Goal: Information Seeking & Learning: Compare options

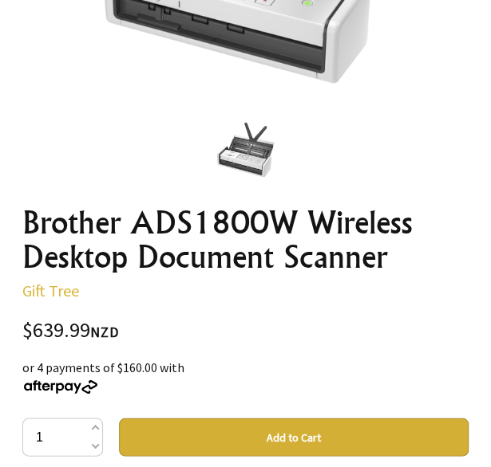
scroll to position [399, 0]
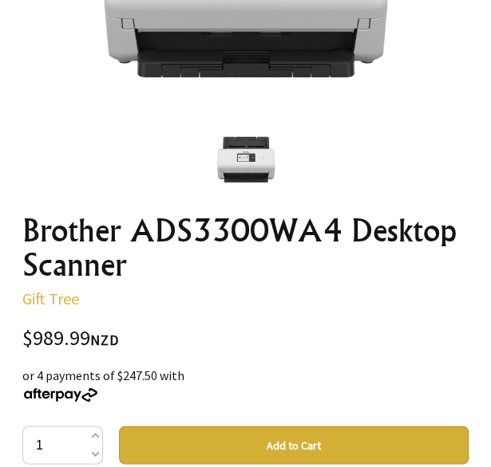
scroll to position [479, 0]
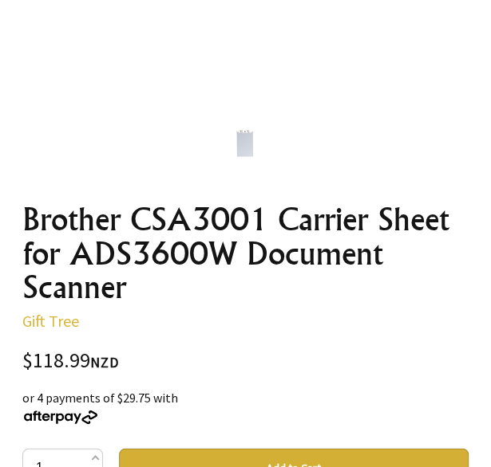
scroll to position [479, 0]
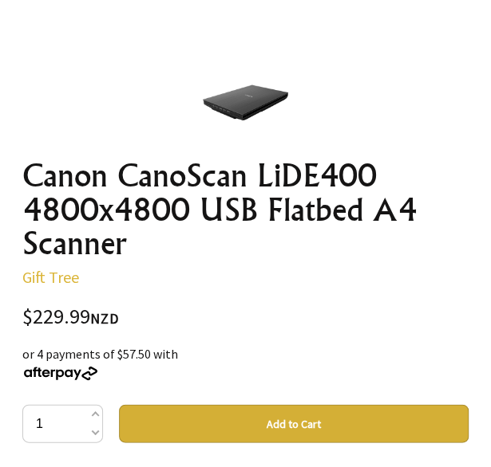
scroll to position [558, 0]
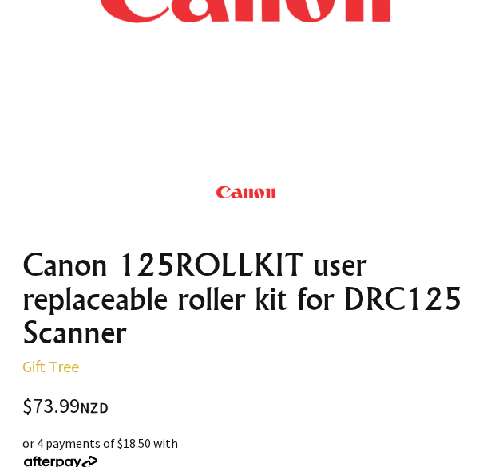
scroll to position [479, 0]
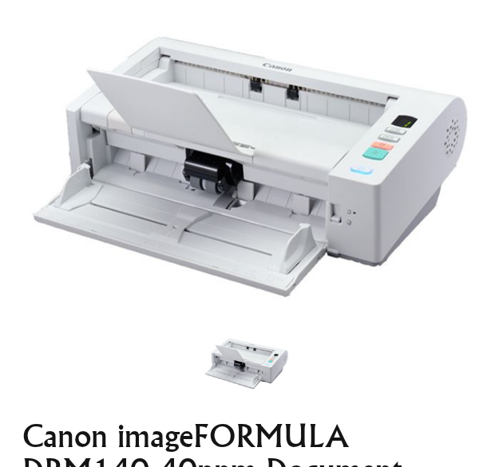
scroll to position [160, 0]
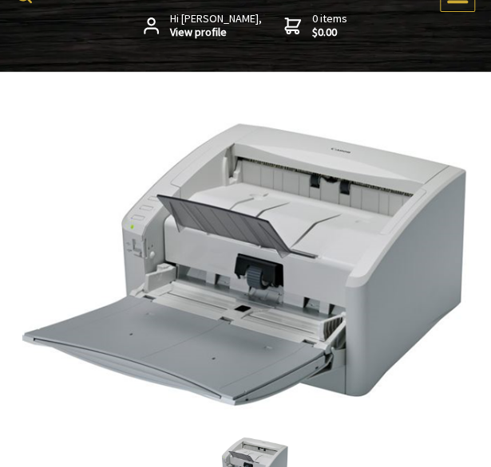
scroll to position [638, 0]
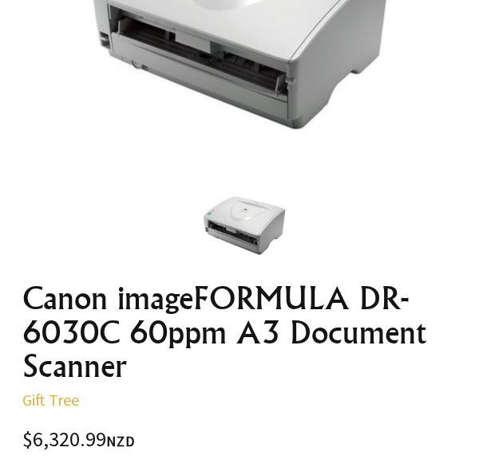
scroll to position [479, 0]
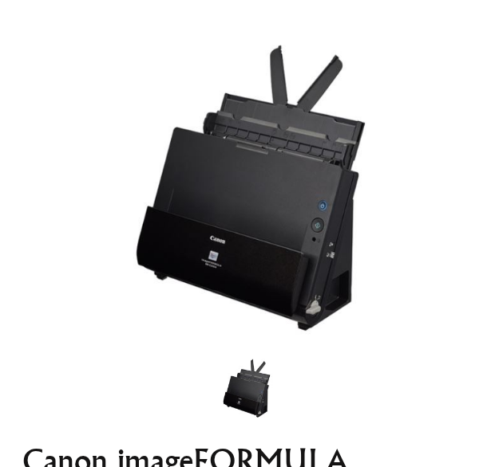
scroll to position [80, 0]
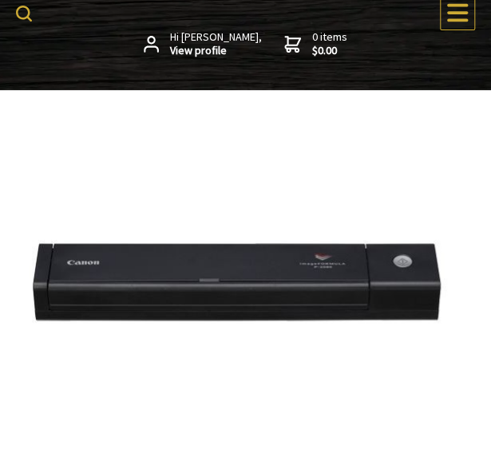
scroll to position [399, 0]
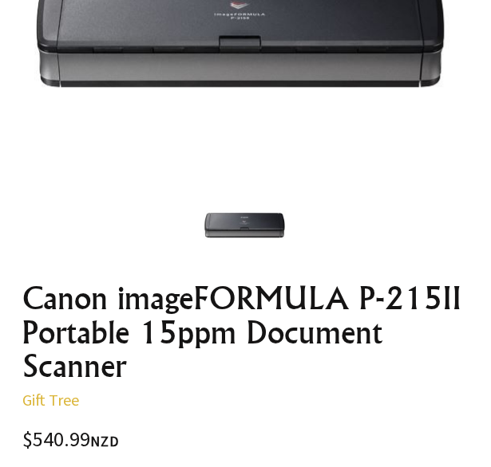
scroll to position [399, 0]
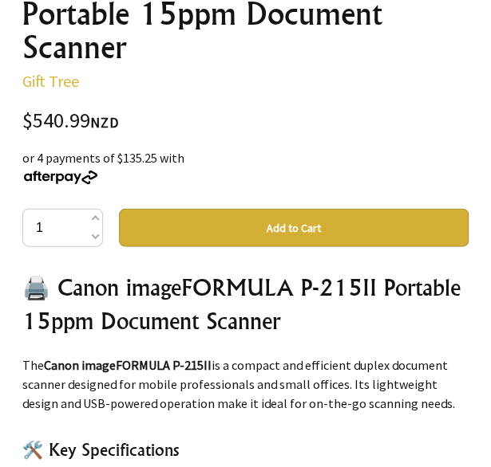
scroll to position [718, 0]
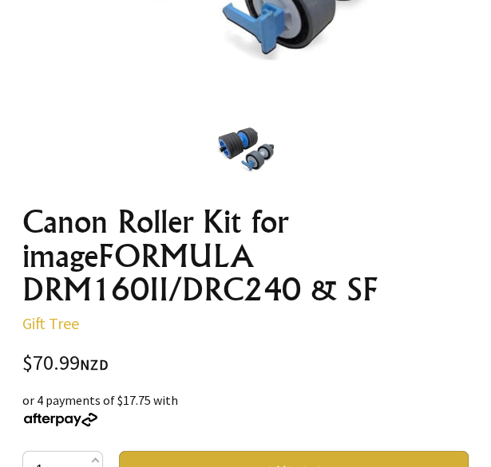
scroll to position [479, 0]
